Goal: Task Accomplishment & Management: Use online tool/utility

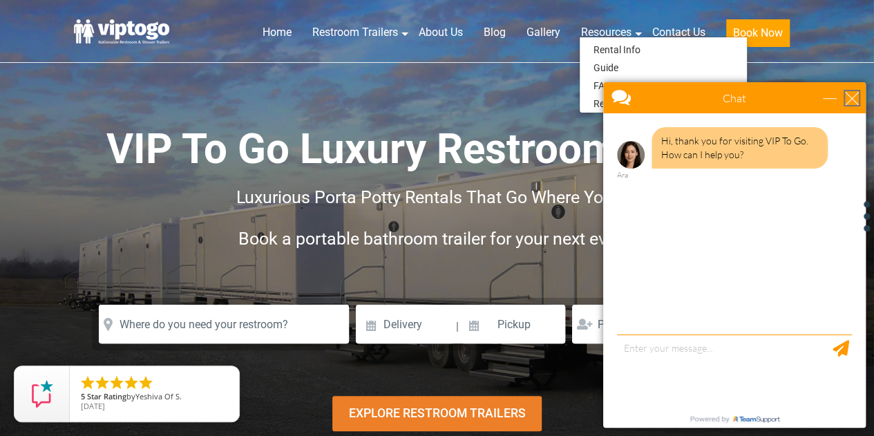
click at [849, 95] on div "close" at bounding box center [852, 98] width 14 height 14
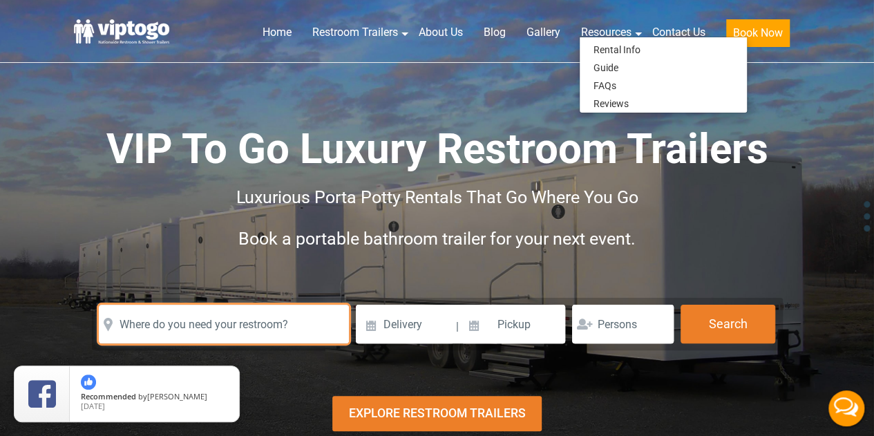
click at [181, 336] on input "text" at bounding box center [224, 324] width 250 height 39
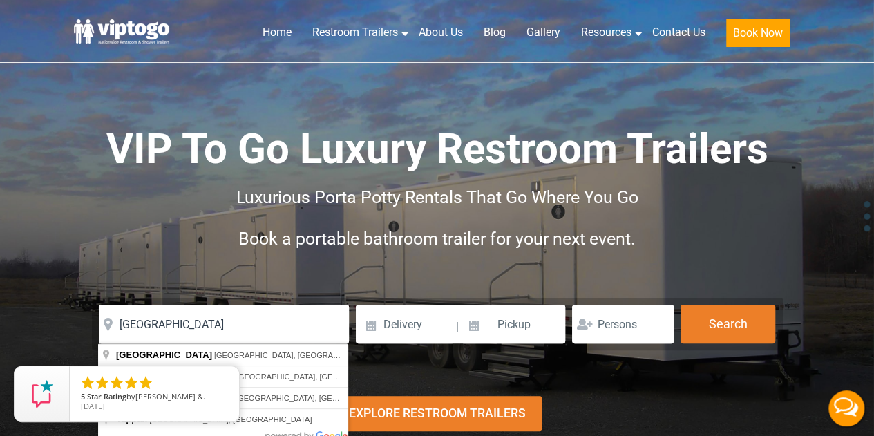
type input "Tampa, FL, USA"
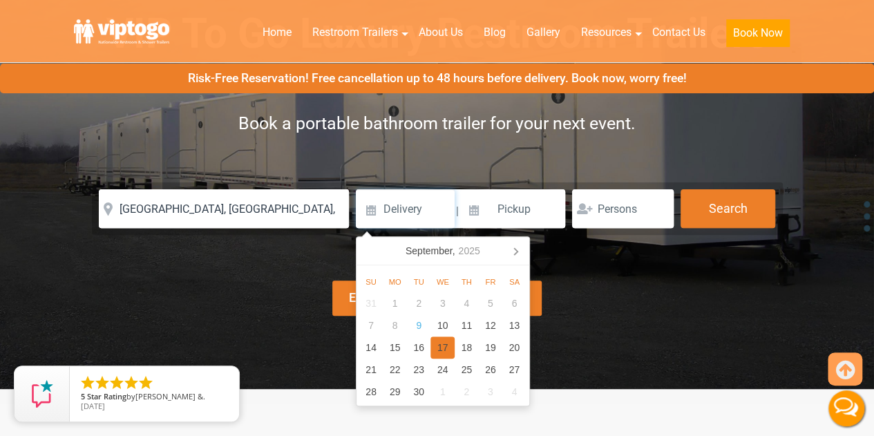
scroll to position [122, 0]
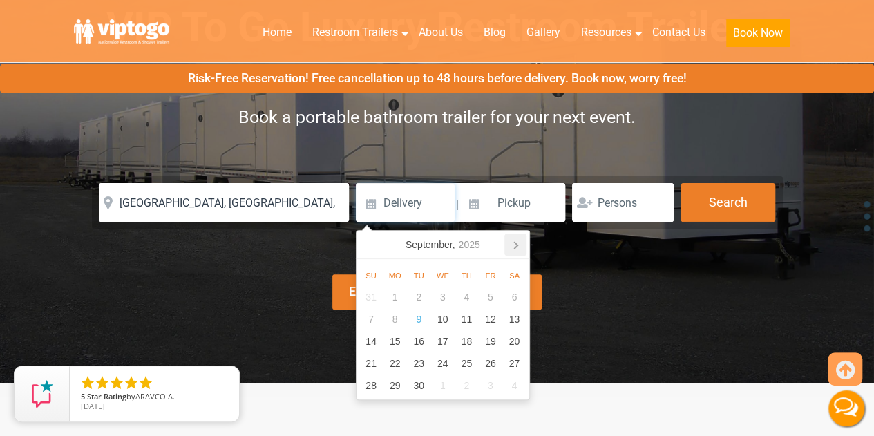
click at [515, 240] on icon at bounding box center [515, 245] width 22 height 22
